Goal: Use online tool/utility: Utilize a website feature to perform a specific function

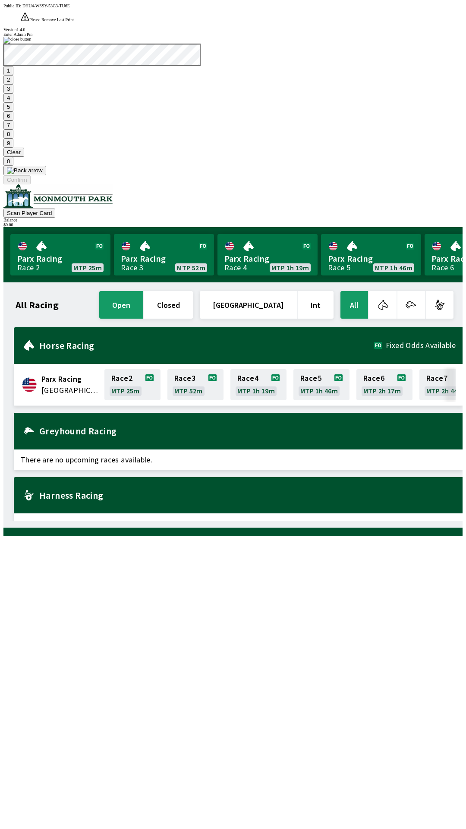
click at [13, 75] on button "1" at bounding box center [8, 70] width 10 height 9
click at [13, 148] on button "9" at bounding box center [8, 143] width 10 height 9
click at [13, 130] on button "7" at bounding box center [8, 125] width 10 height 9
click at [13, 93] on button "3" at bounding box center [8, 88] width 10 height 9
click at [31, 184] on button "Confirm" at bounding box center [16, 179] width 27 height 9
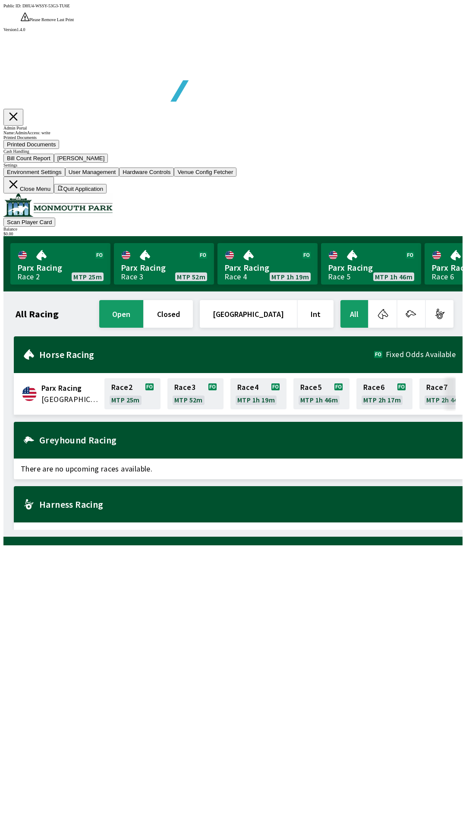
click at [54, 163] on button "Bill Count Report" at bounding box center [28, 158] width 51 height 9
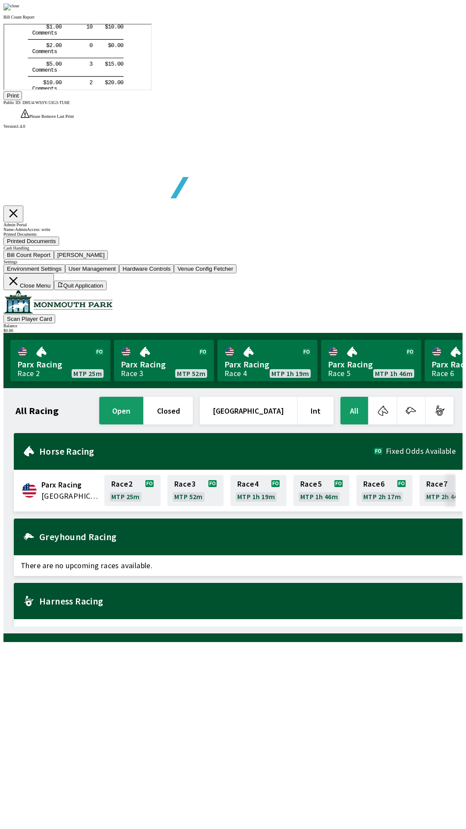
scroll to position [101, 0]
click at [22, 100] on button "Print" at bounding box center [12, 95] width 19 height 9
click at [19, 10] on img at bounding box center [11, 6] width 16 height 7
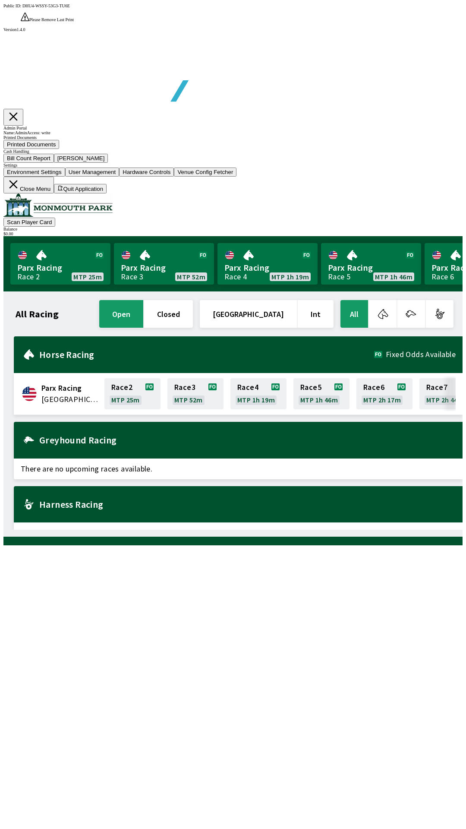
click at [108, 163] on button "[PERSON_NAME]" at bounding box center [81, 158] width 54 height 9
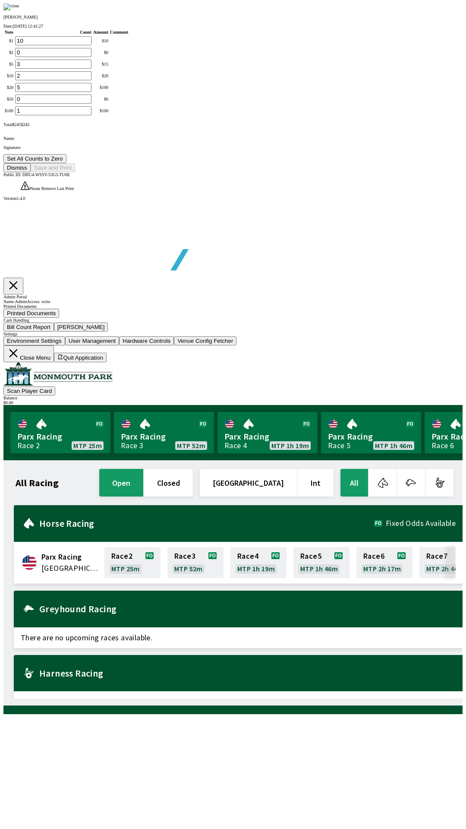
click at [67, 163] on button "Set All Counts to Zero" at bounding box center [34, 158] width 63 height 9
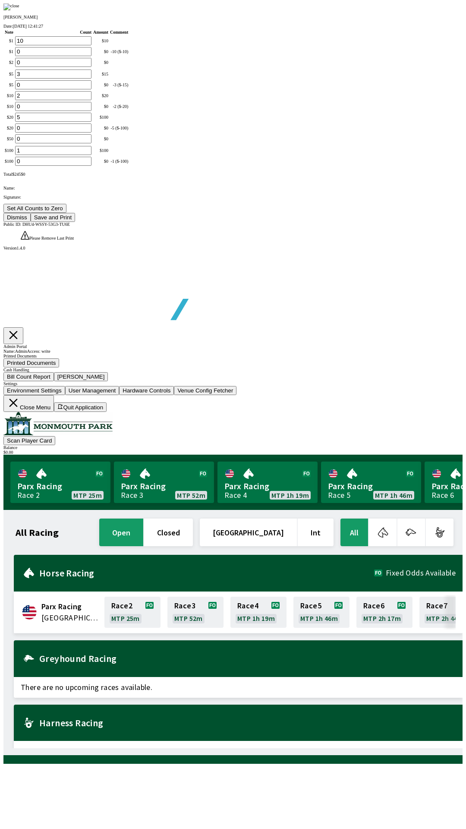
click at [75, 222] on button "Save and Print" at bounding box center [53, 217] width 44 height 9
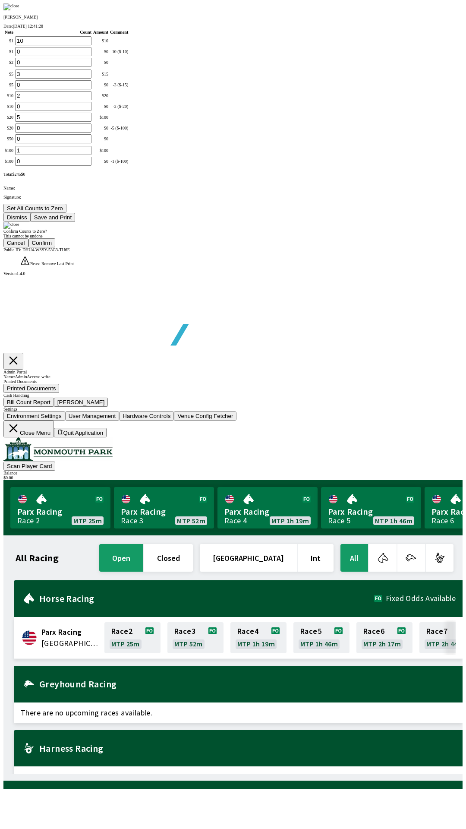
click at [56, 247] on button "Confirm" at bounding box center [42, 242] width 27 height 9
type input "0"
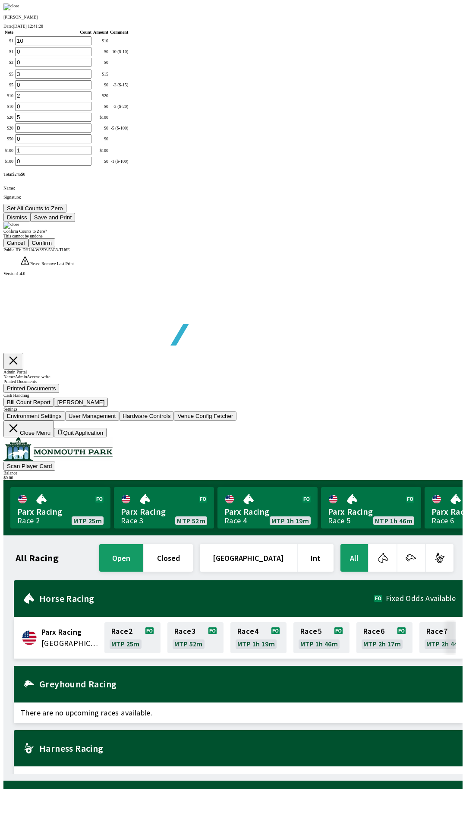
type input "0"
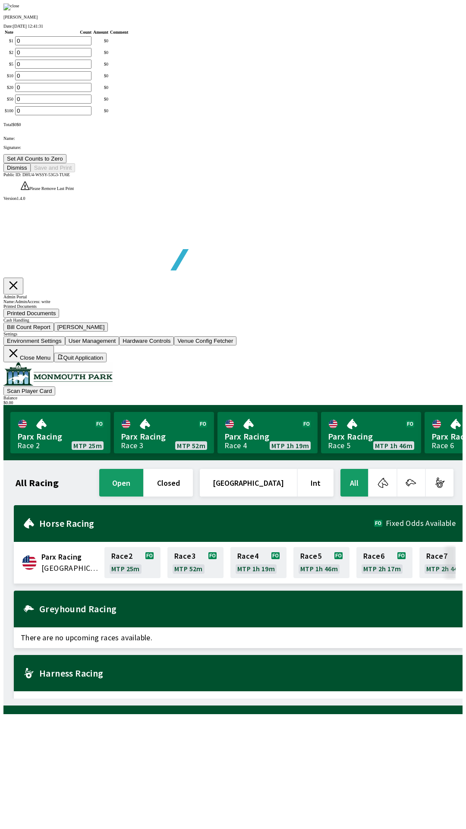
click at [31, 172] on button "Dismiss" at bounding box center [16, 167] width 27 height 9
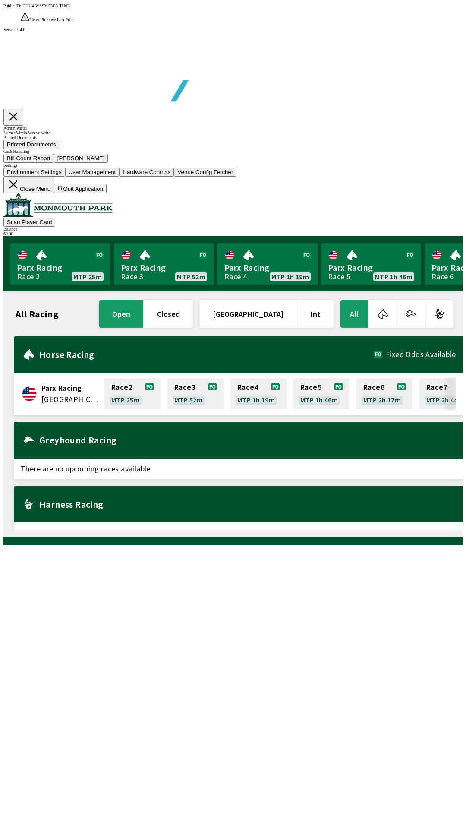
click at [54, 193] on button "Close Menu" at bounding box center [28, 185] width 51 height 17
